Goal: Transaction & Acquisition: Purchase product/service

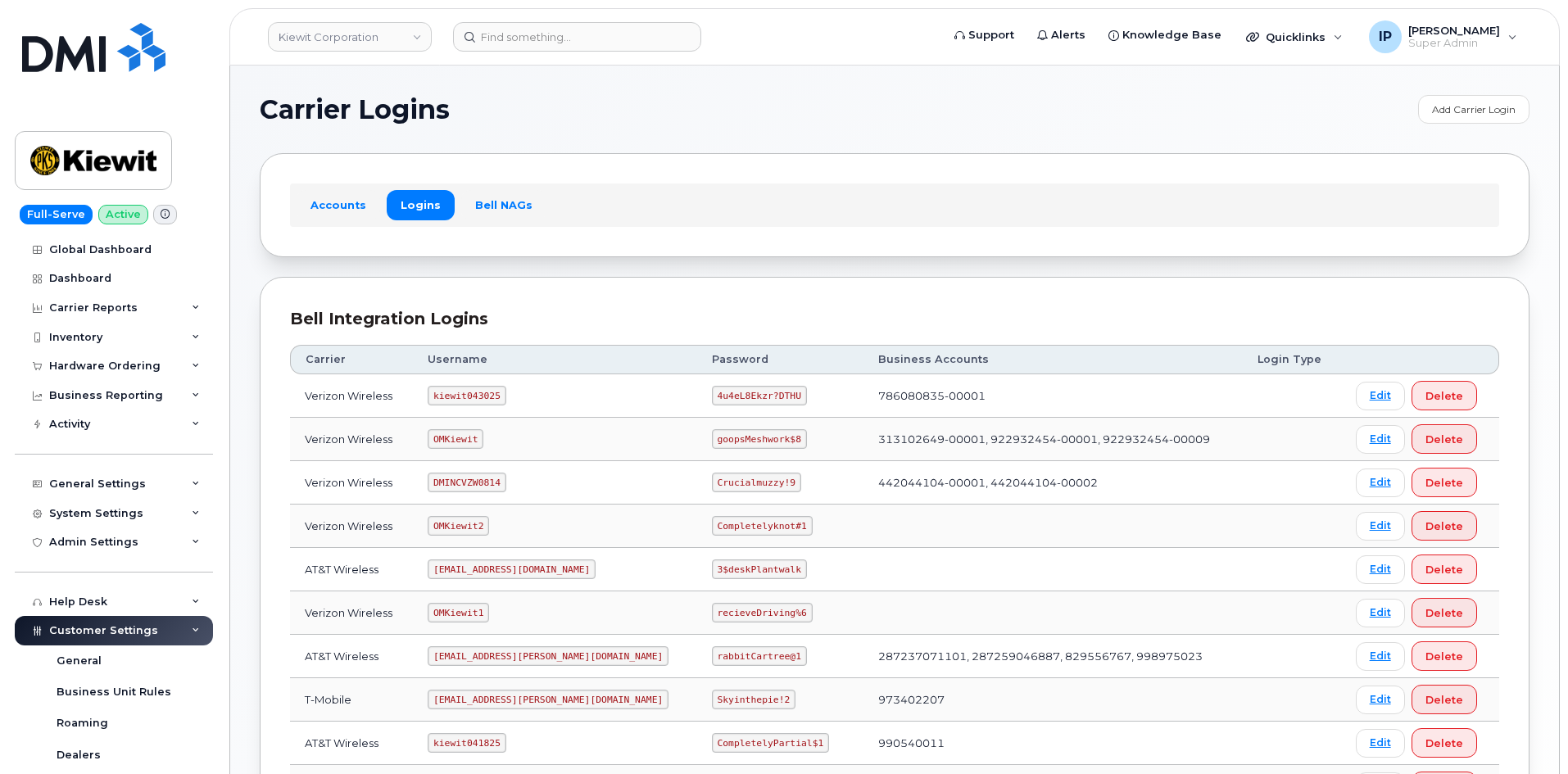
scroll to position [246, 0]
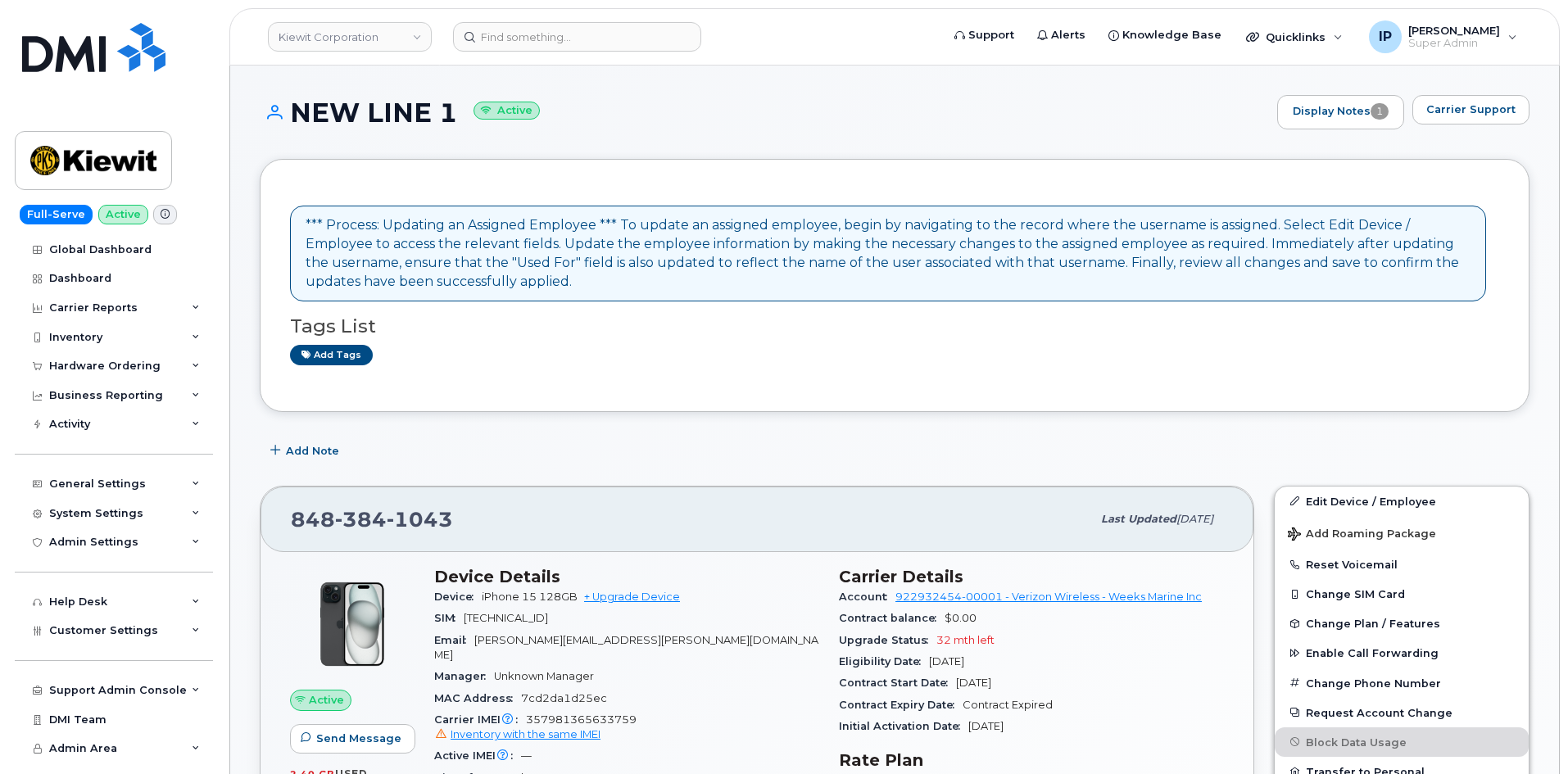
scroll to position [328, 0]
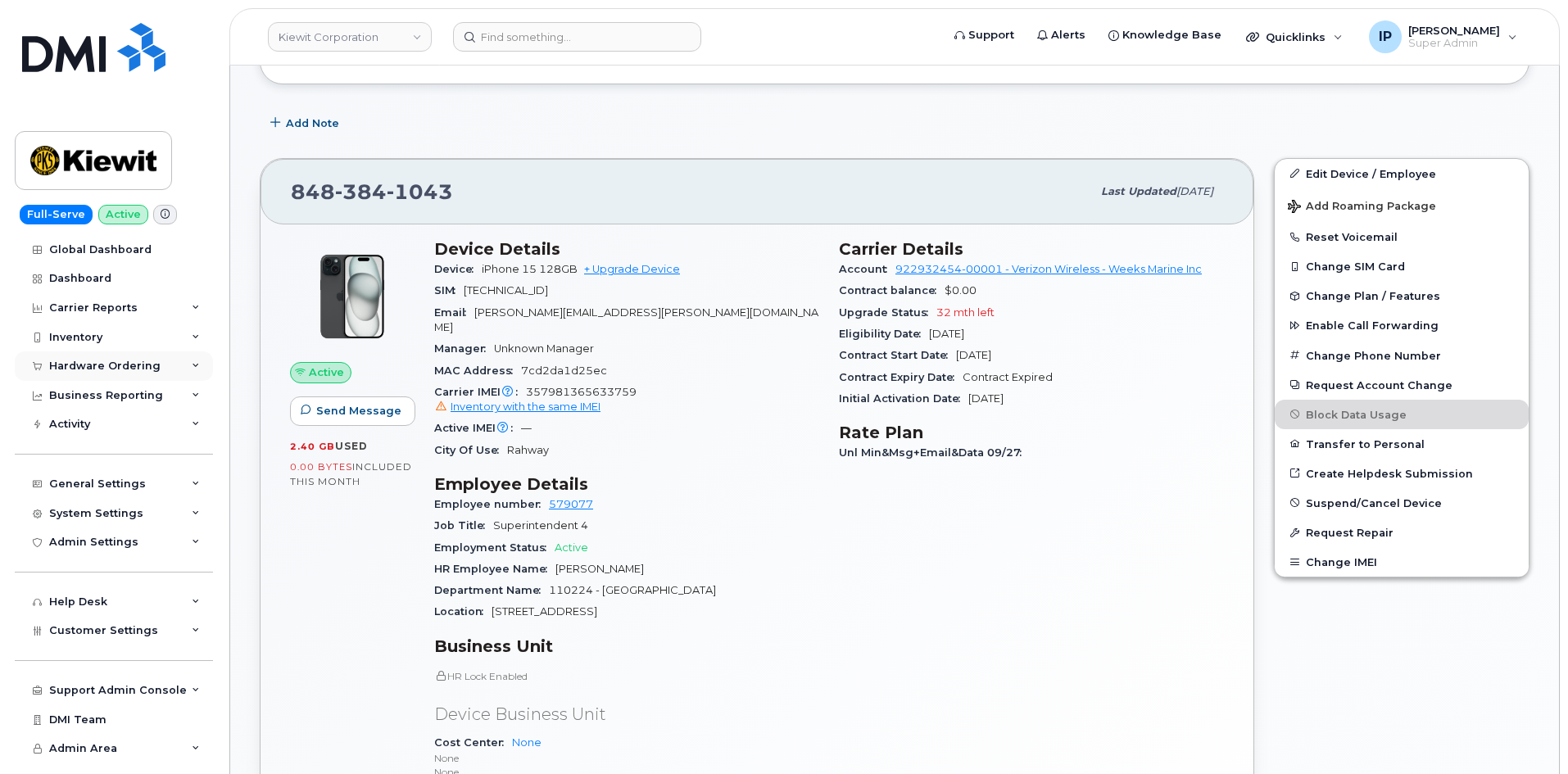
click at [105, 363] on div "Hardware Ordering" at bounding box center [105, 366] width 111 height 13
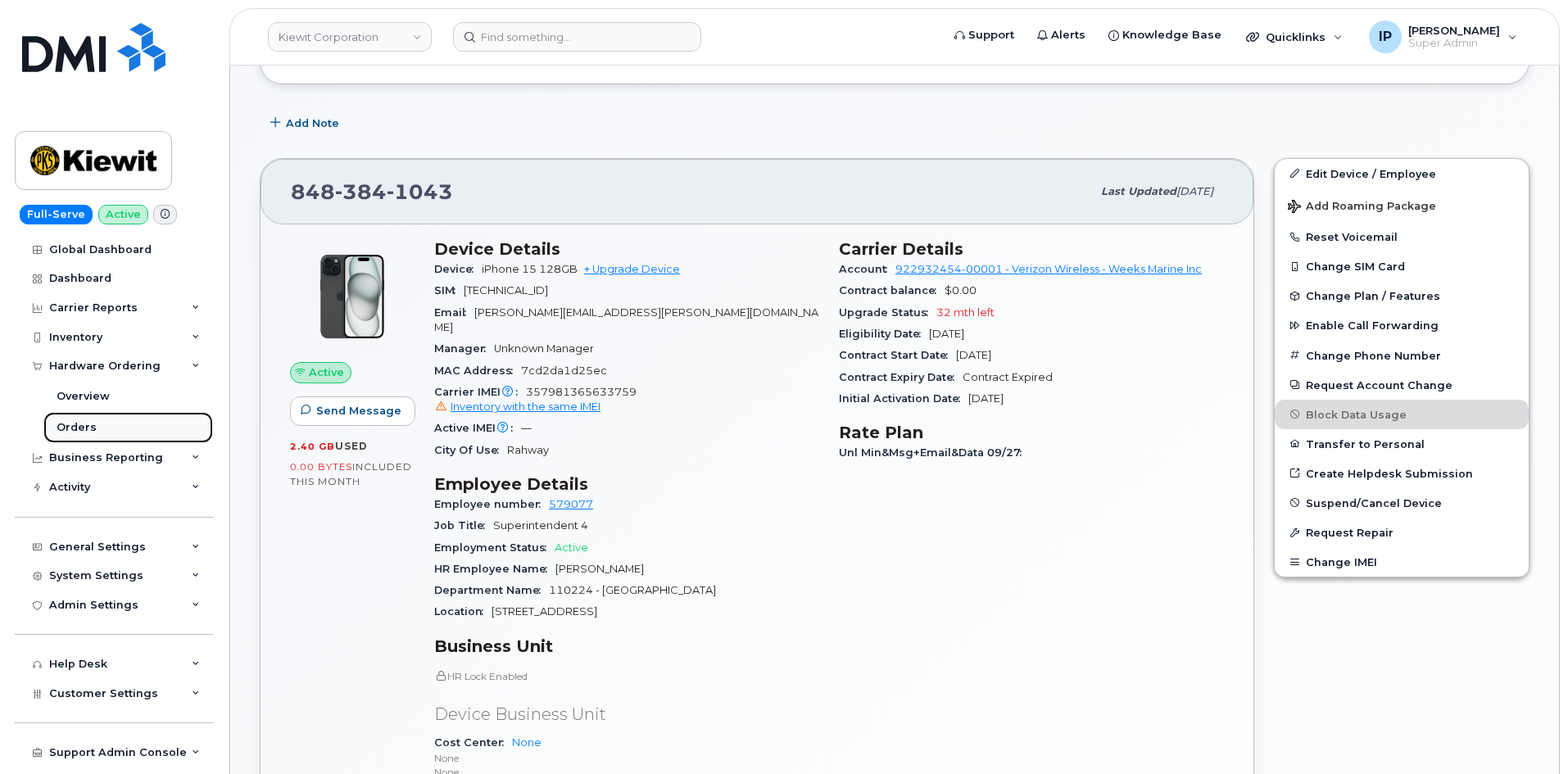
click at [67, 424] on div "Orders" at bounding box center [77, 427] width 40 height 15
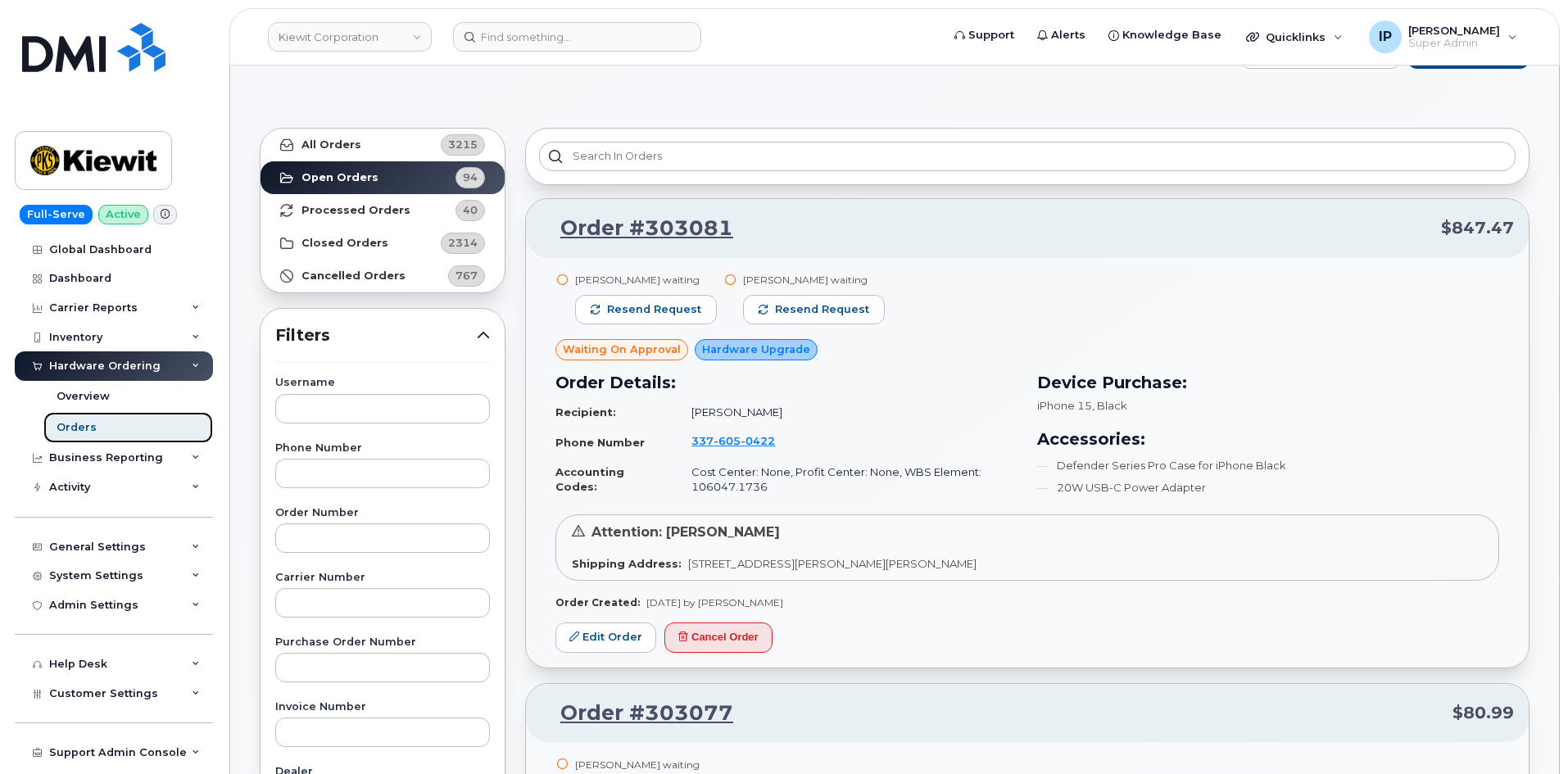
scroll to position [22, 0]
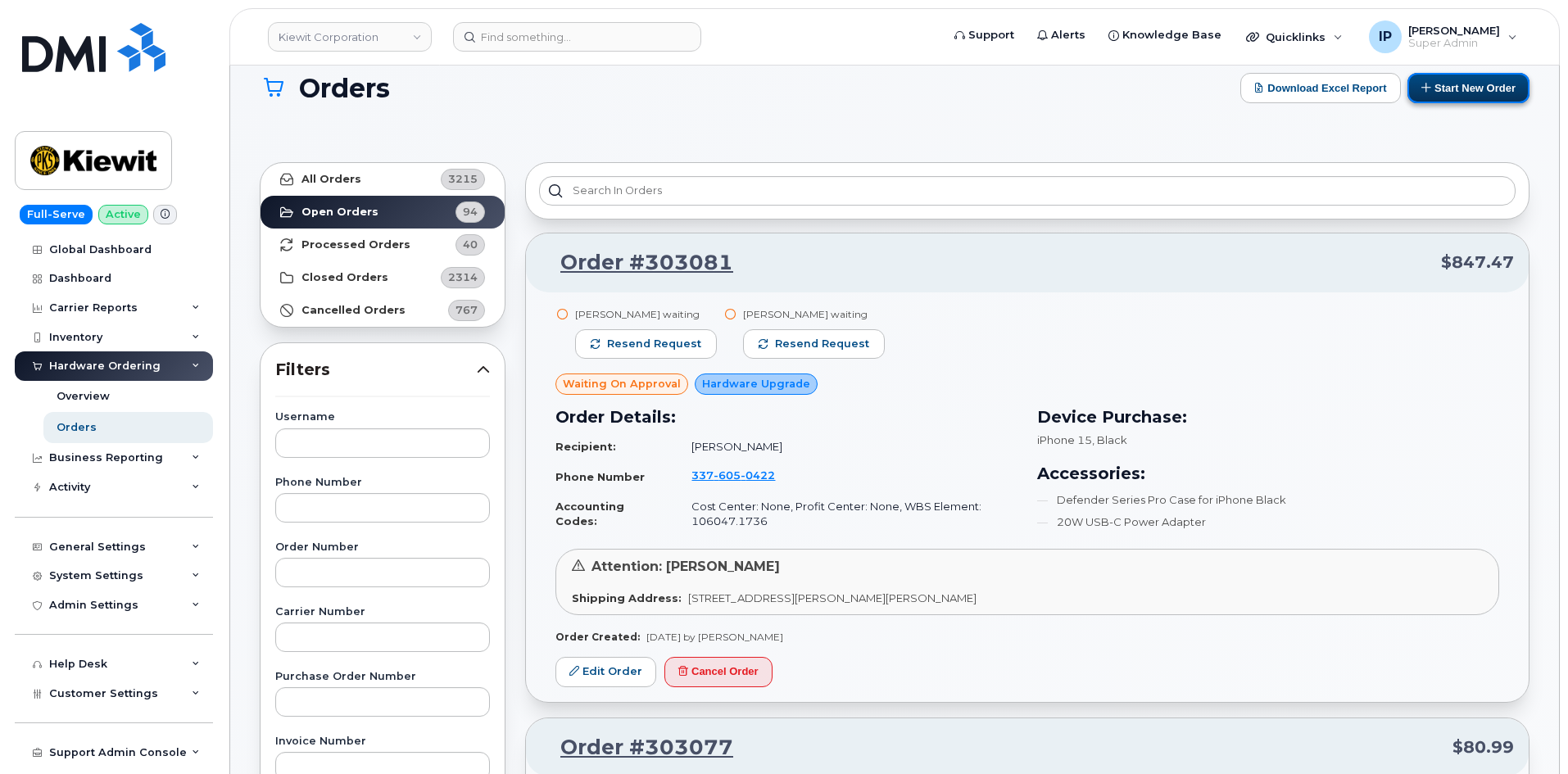
click at [1462, 96] on button "Start New Order" at bounding box center [1469, 88] width 122 height 30
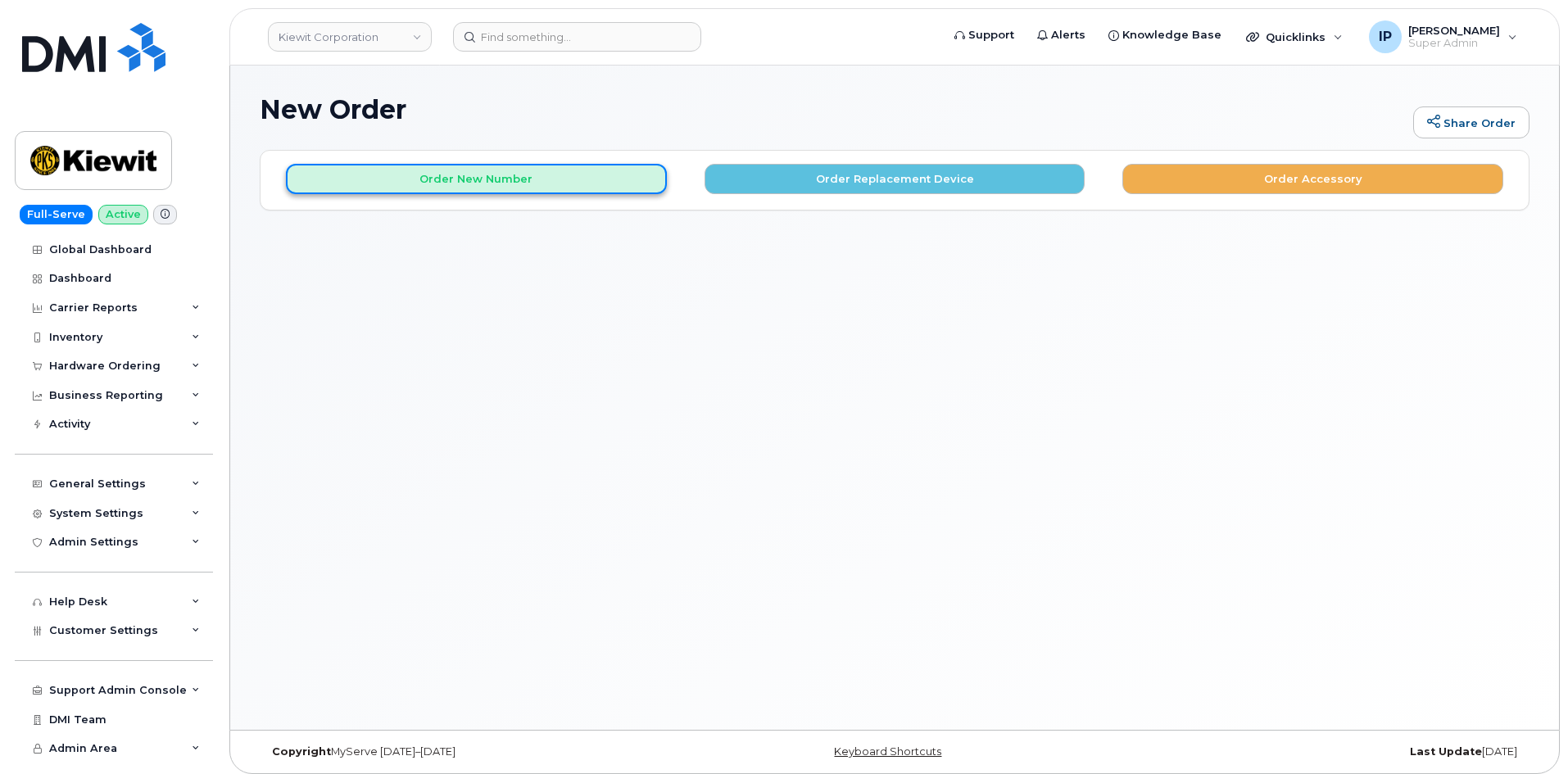
click at [564, 185] on button "Order New Number" at bounding box center [477, 178] width 381 height 30
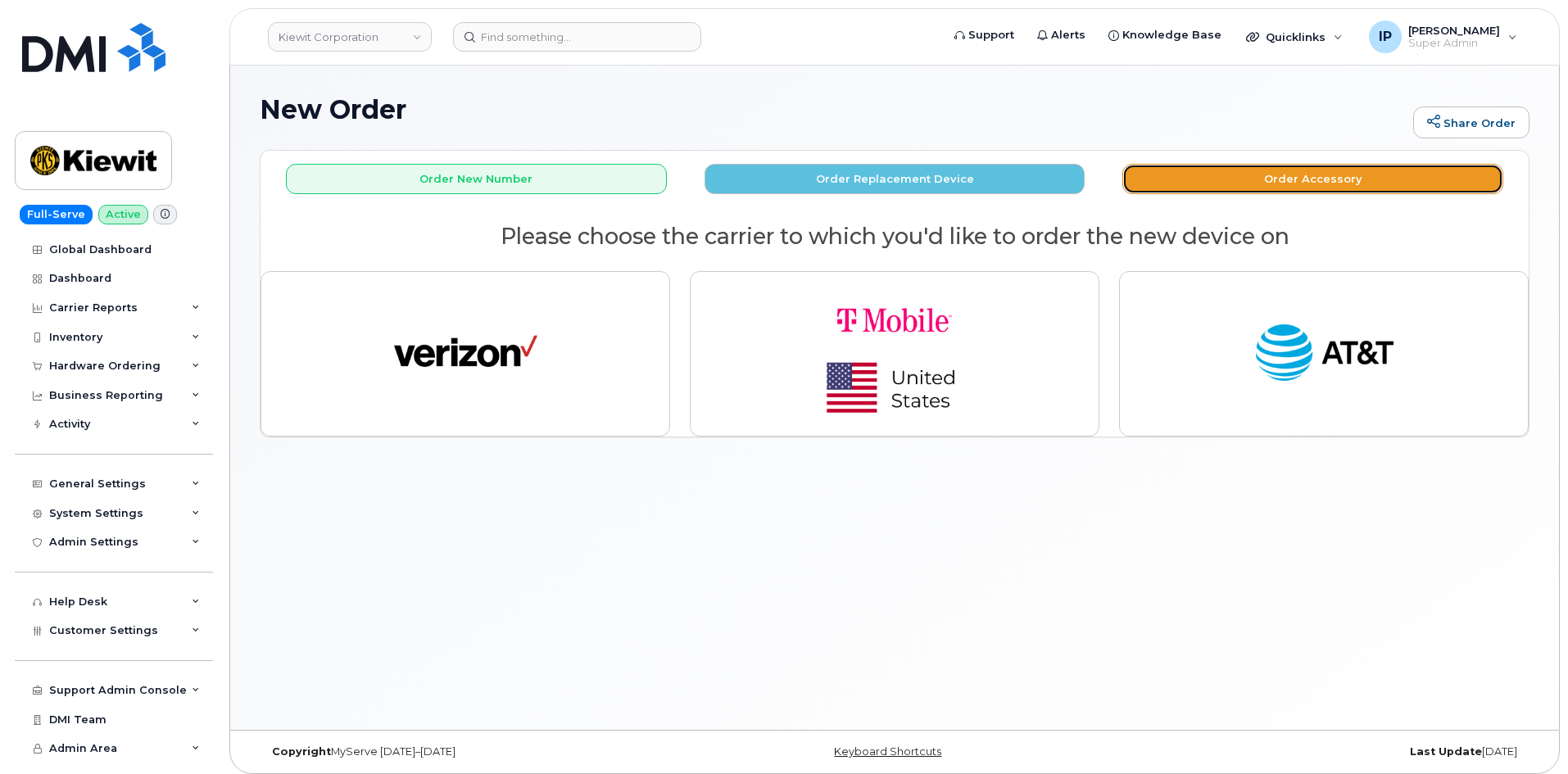
click at [1303, 167] on button "Order Accessory" at bounding box center [1313, 178] width 381 height 30
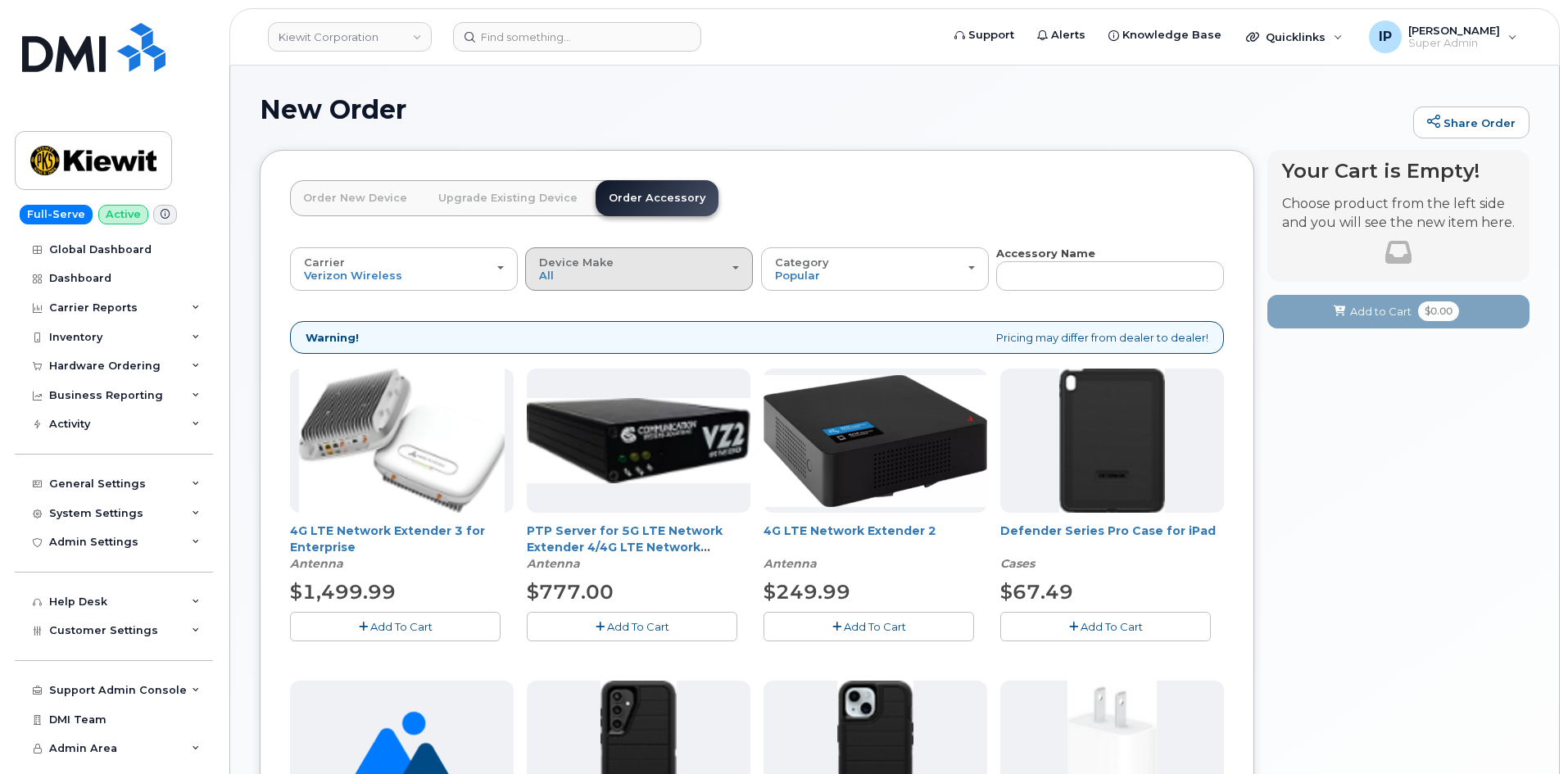
click at [656, 269] on div "Device Make All Android iPhone Tablet" at bounding box center [639, 269] width 200 height 25
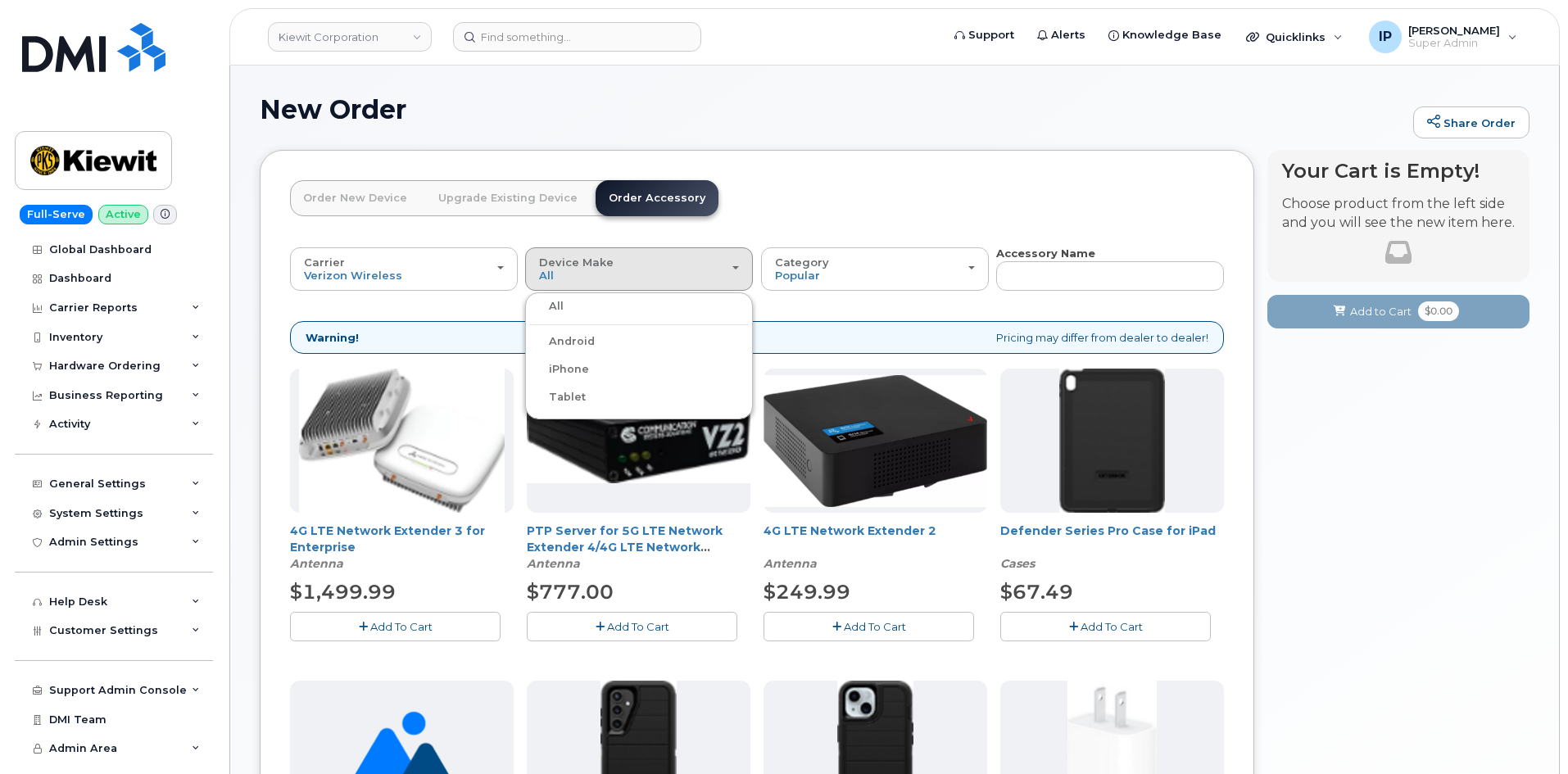
drag, startPoint x: 590, startPoint y: 361, endPoint x: 581, endPoint y: 362, distance: 9.1
click at [589, 361] on div "iPhone" at bounding box center [639, 370] width 220 height 20
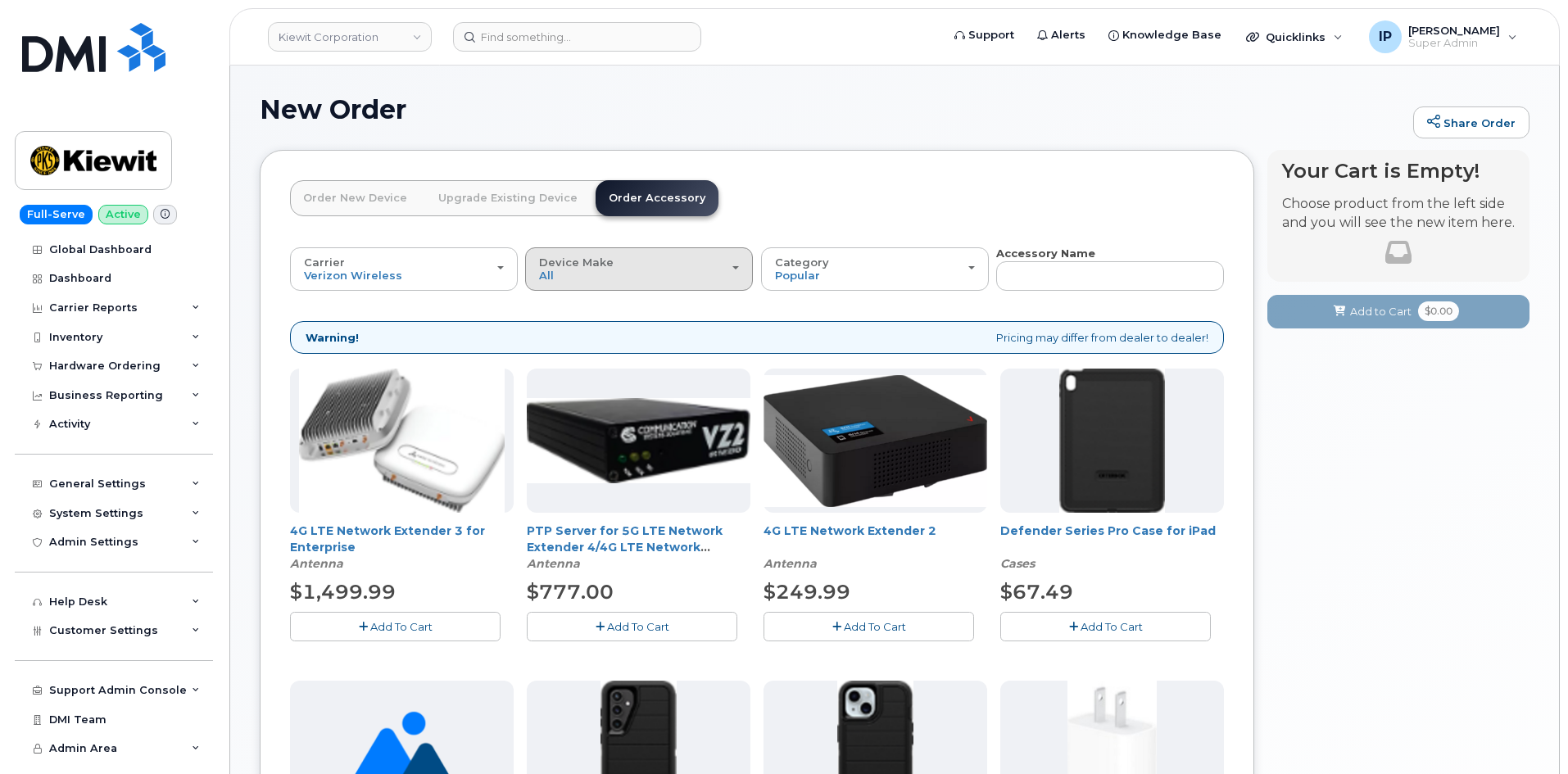
click at [592, 274] on div "Device Make All Android iPhone Tablet" at bounding box center [639, 269] width 200 height 25
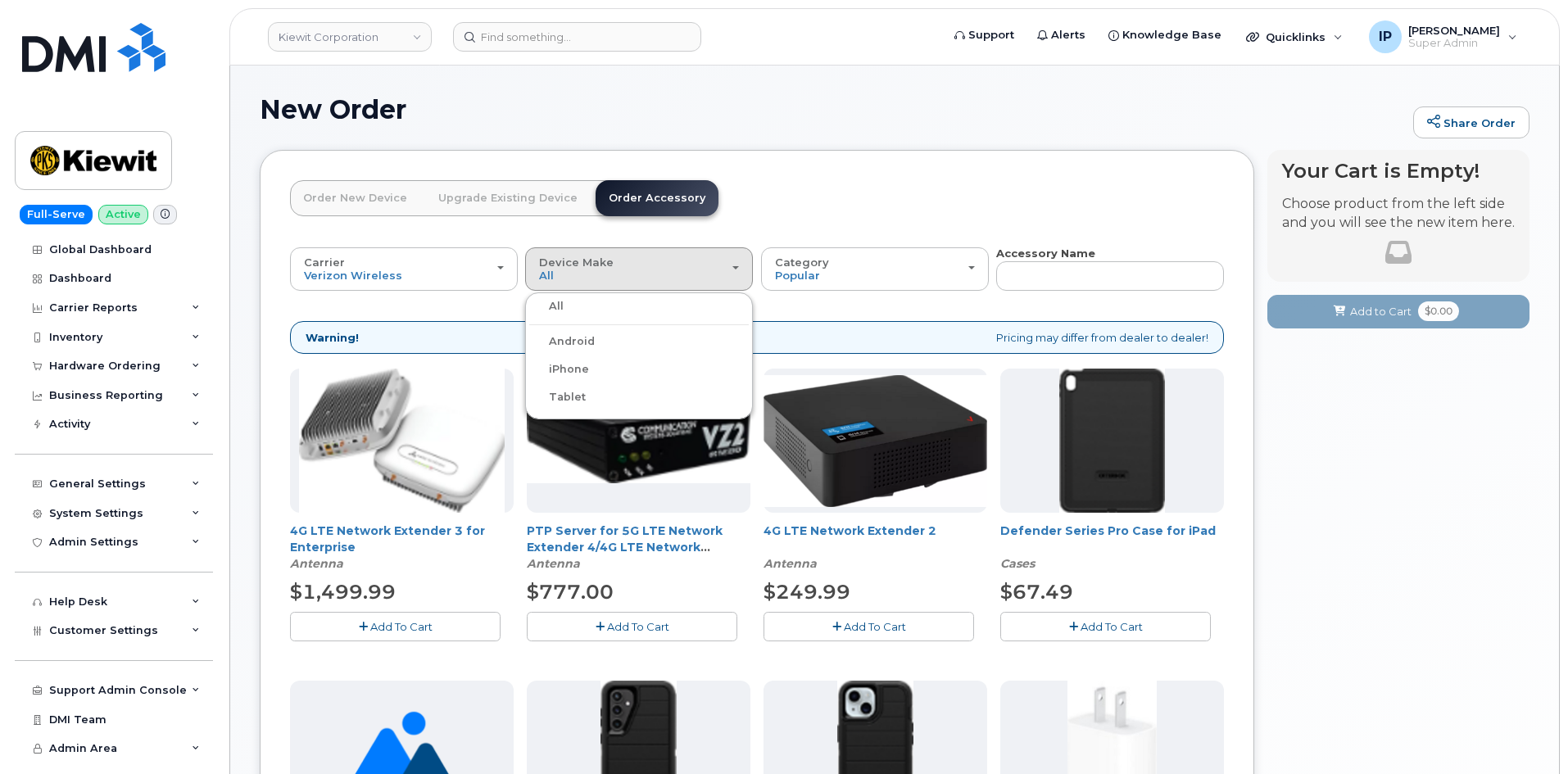
click at [564, 366] on label "iPhone" at bounding box center [559, 370] width 60 height 20
click at [0, 0] on input "iPhone" at bounding box center [0, 0] width 0 height 0
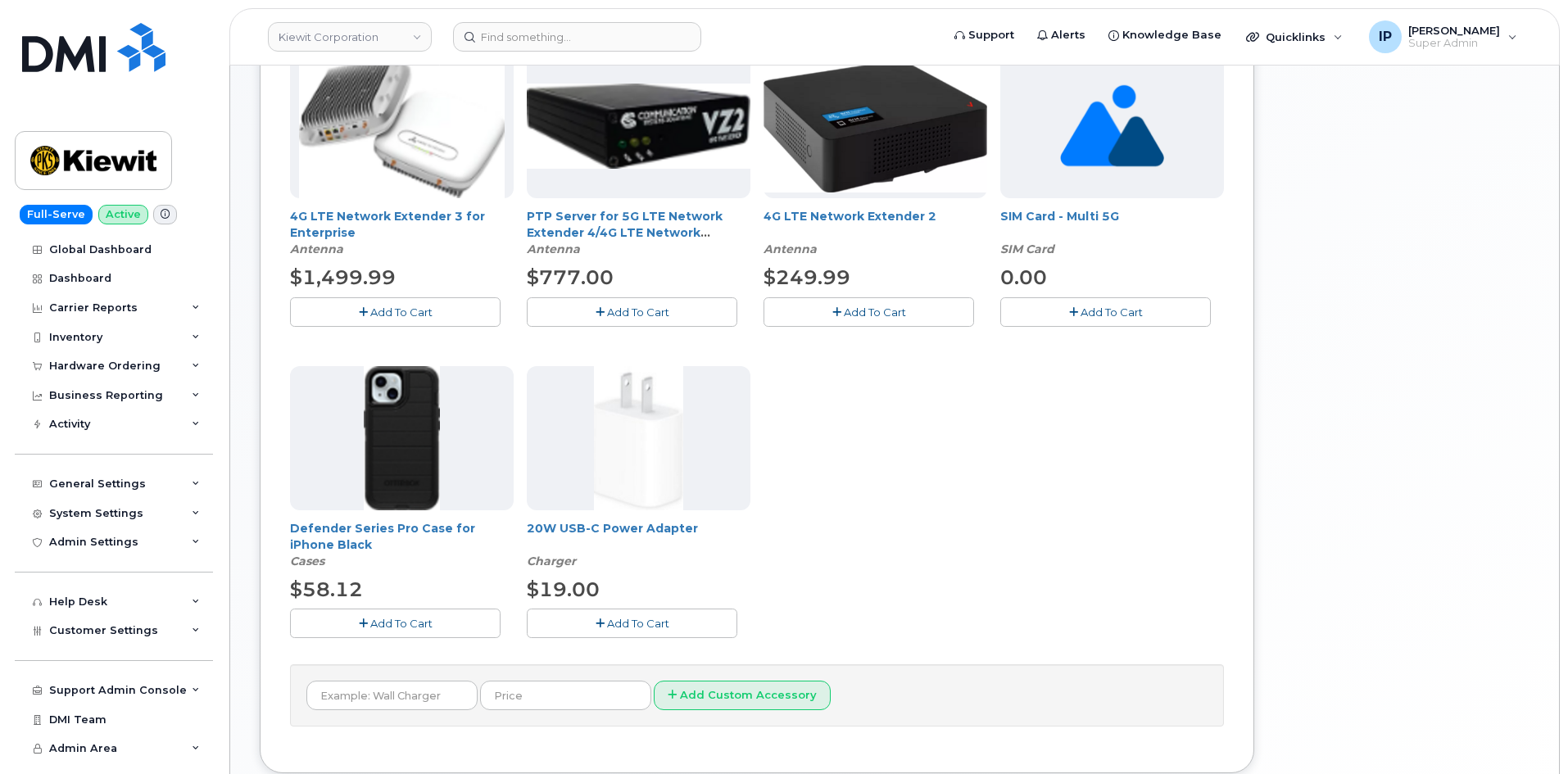
scroll to position [420, 0]
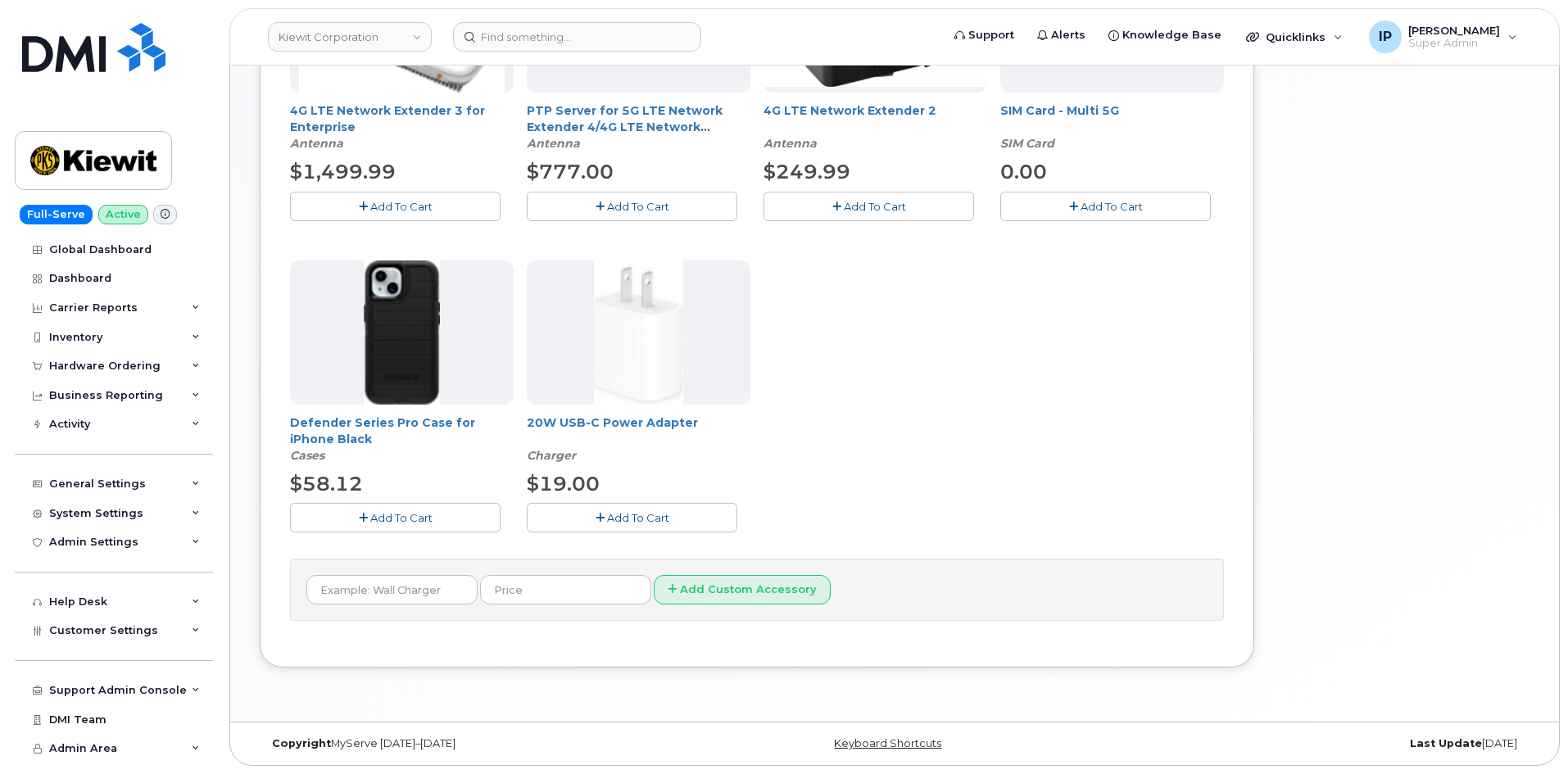
click at [1447, 264] on div "Your Cart is Empty! Choose product from the left side and you will see the new …" at bounding box center [1399, 210] width 263 height 963
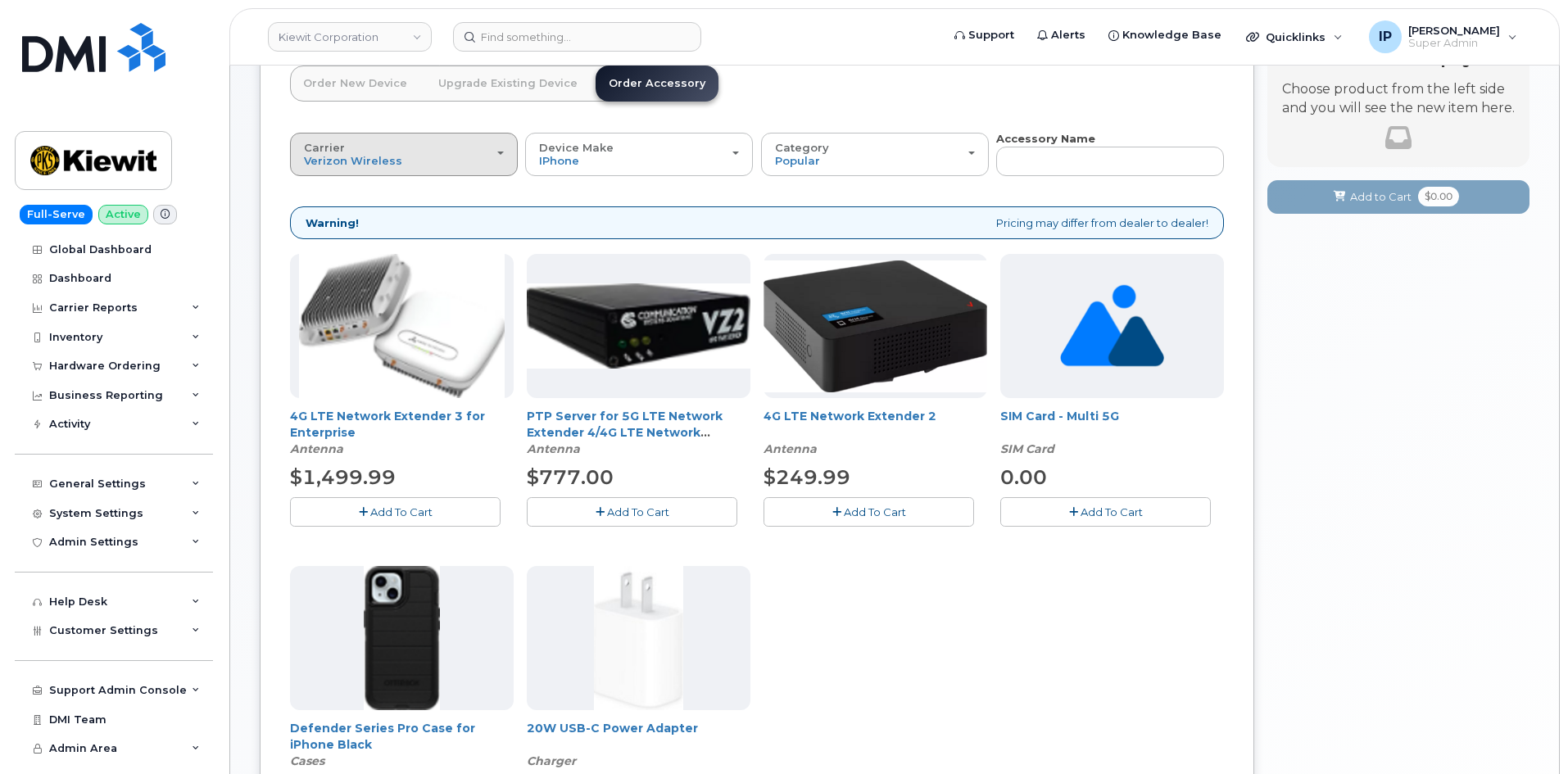
scroll to position [0, 0]
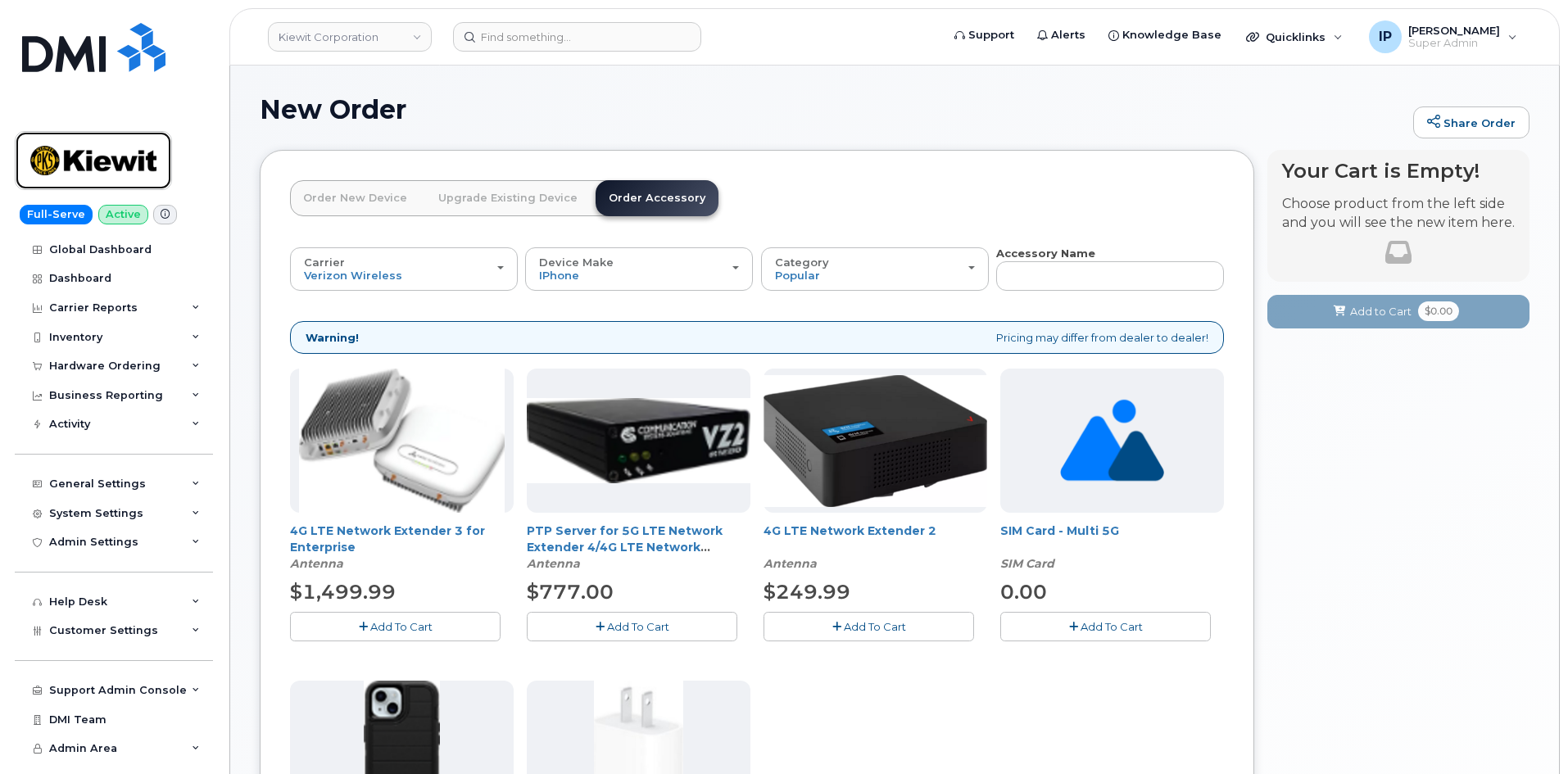
click at [131, 161] on img at bounding box center [93, 160] width 126 height 48
